Goal: Check status: Check status

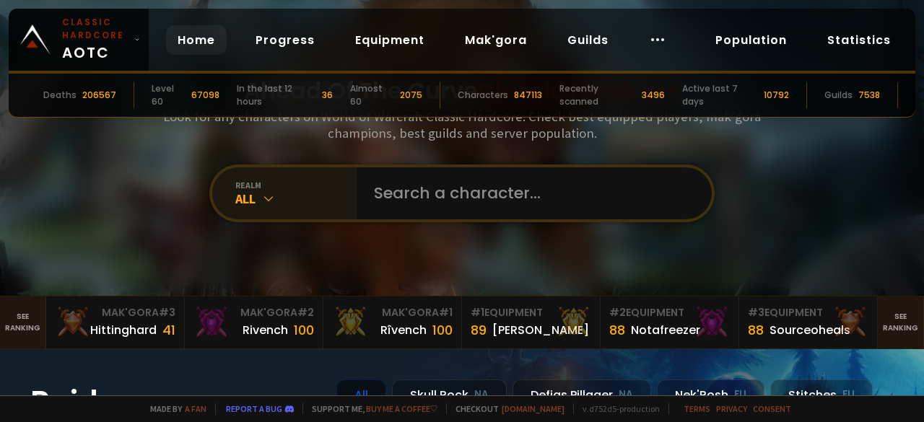
click at [261, 196] on icon at bounding box center [268, 198] width 14 height 14
click at [266, 187] on div "realm" at bounding box center [295, 185] width 121 height 11
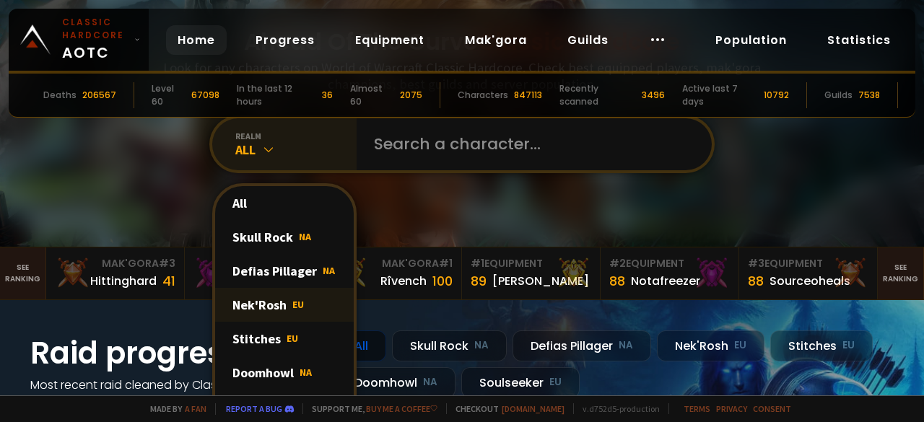
scroll to position [72, 0]
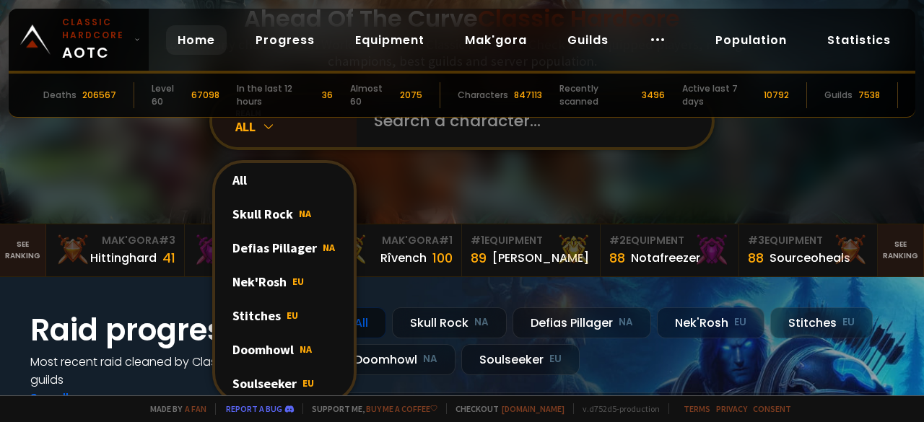
drag, startPoint x: 265, startPoint y: 346, endPoint x: 273, endPoint y: 321, distance: 25.8
click at [265, 346] on div "Doomhowl NA" at bounding box center [284, 350] width 139 height 34
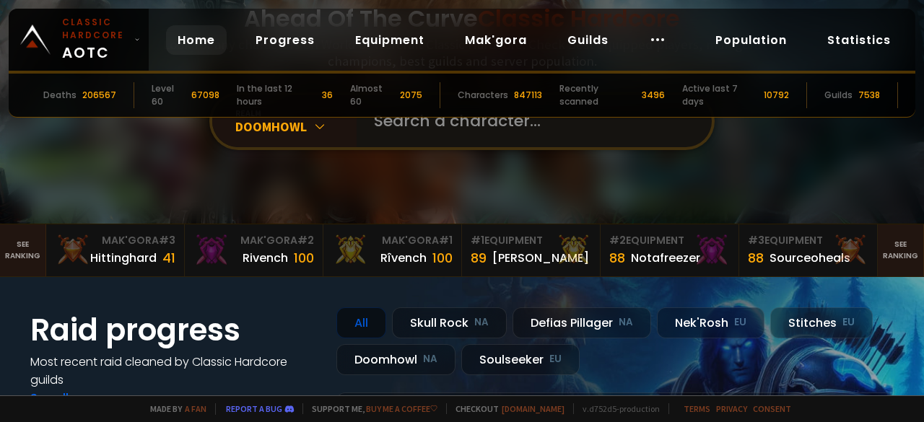
click at [408, 125] on input "text" at bounding box center [529, 121] width 329 height 52
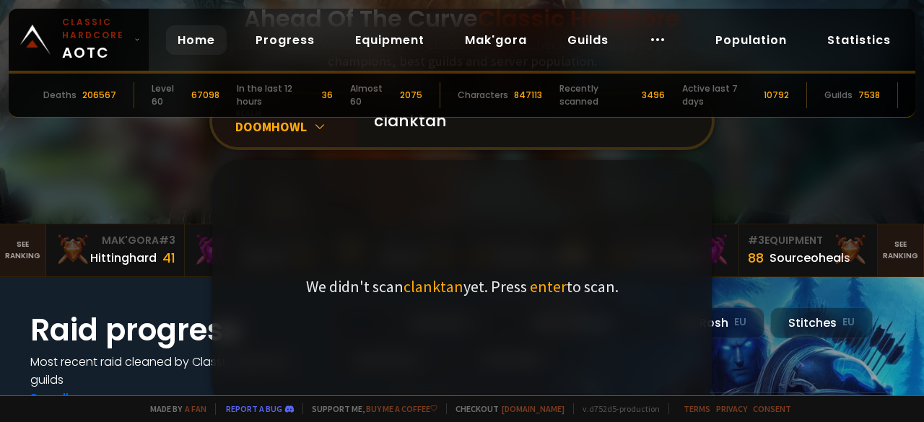
type input "clanktank"
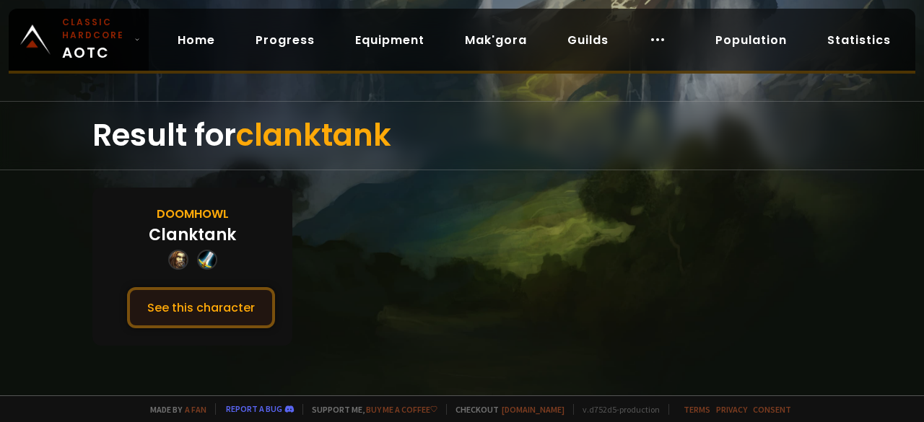
click at [200, 294] on button "See this character" at bounding box center [201, 307] width 148 height 41
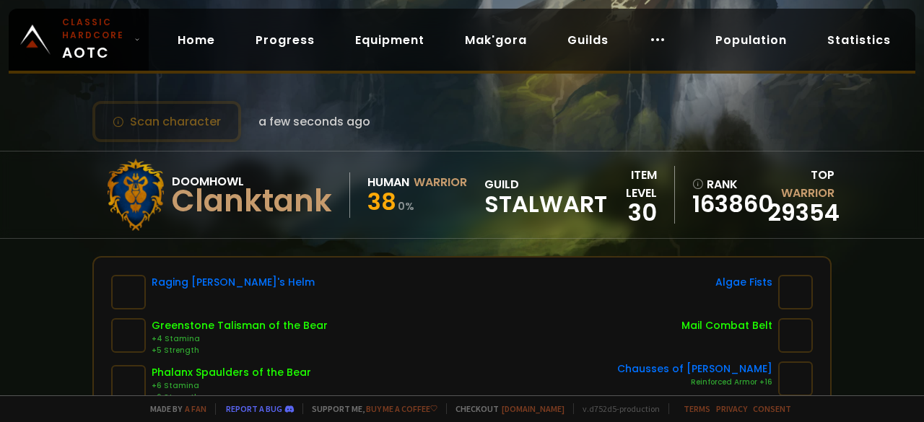
scroll to position [144, 0]
